Goal: Find specific page/section: Find specific page/section

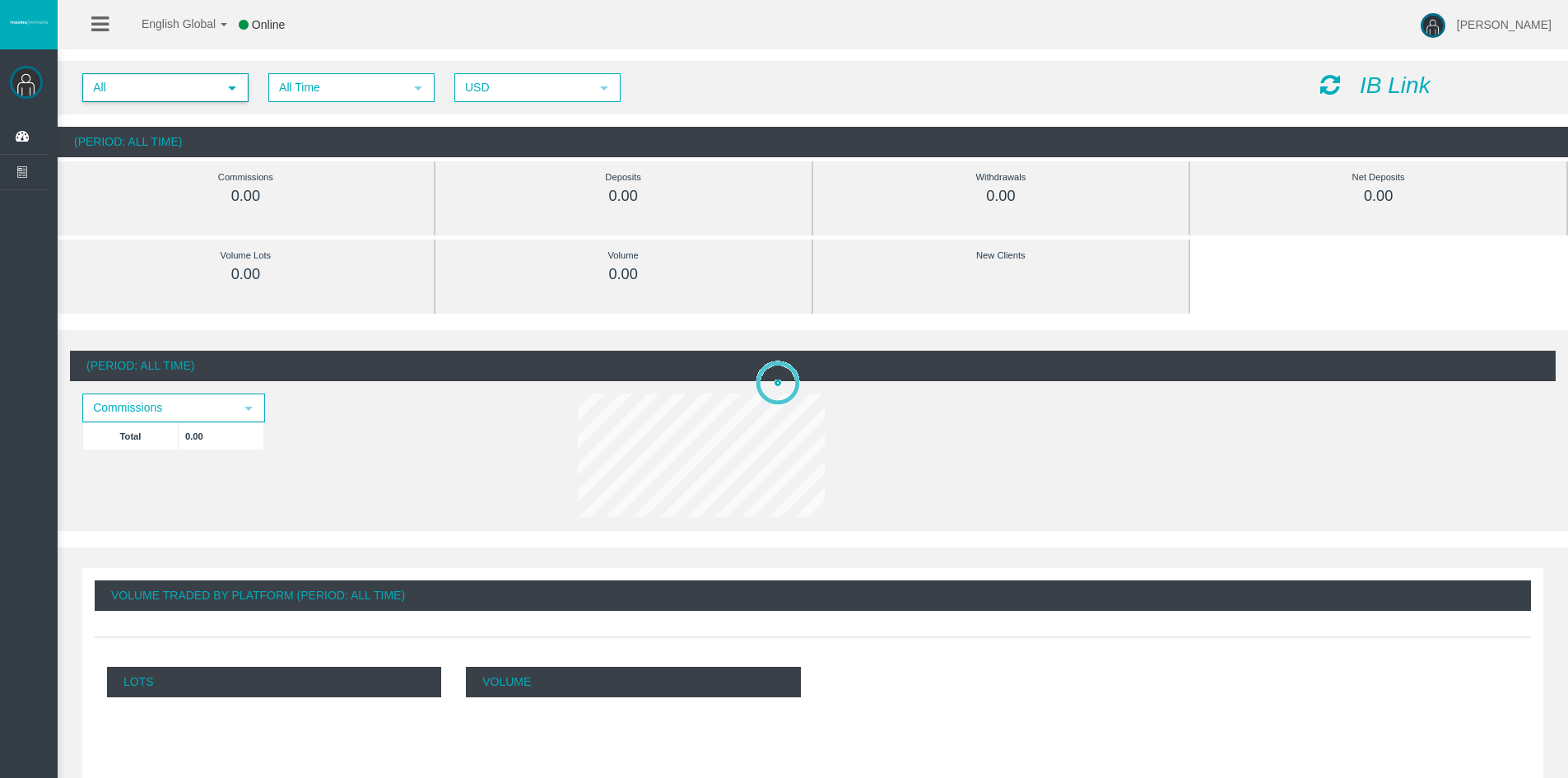
click at [239, 89] on span "select" at bounding box center [232, 87] width 30 height 26
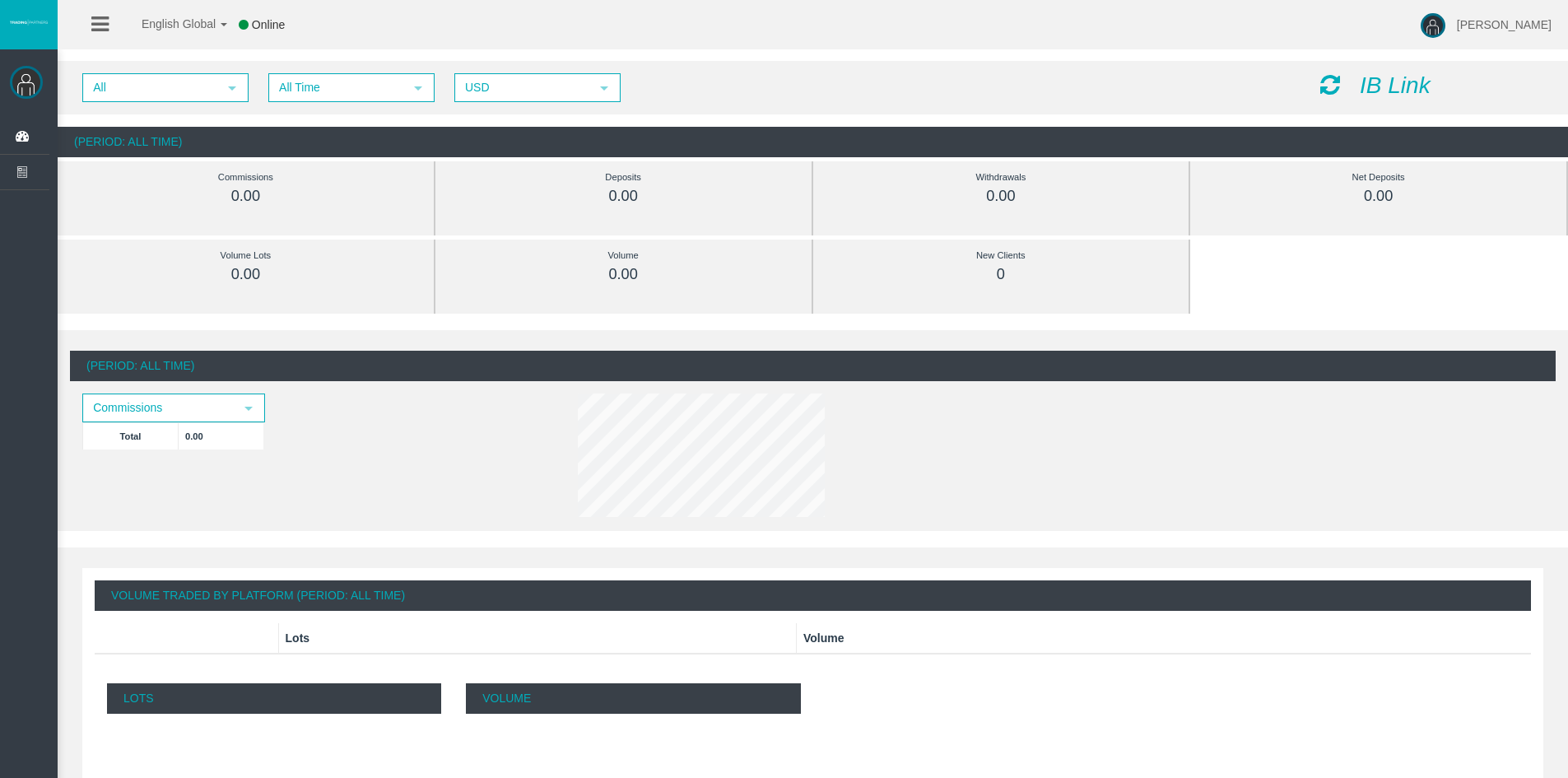
click at [218, 177] on div "Commissions" at bounding box center [246, 177] width 302 height 19
click at [236, 92] on span "select" at bounding box center [232, 88] width 13 height 13
click at [227, 89] on span "select" at bounding box center [232, 88] width 13 height 13
click at [1137, 32] on div "English Global 简体中文 English Global 日本語 한국어 Online [PERSON_NAME] Help Log Out" at bounding box center [784, 25] width 1568 height 50
click at [1039, 37] on div "English Global 简体中文 English Global 日本語 한국어 Online [PERSON_NAME] Help Log Out" at bounding box center [784, 25] width 1568 height 50
